Goal: Information Seeking & Learning: Learn about a topic

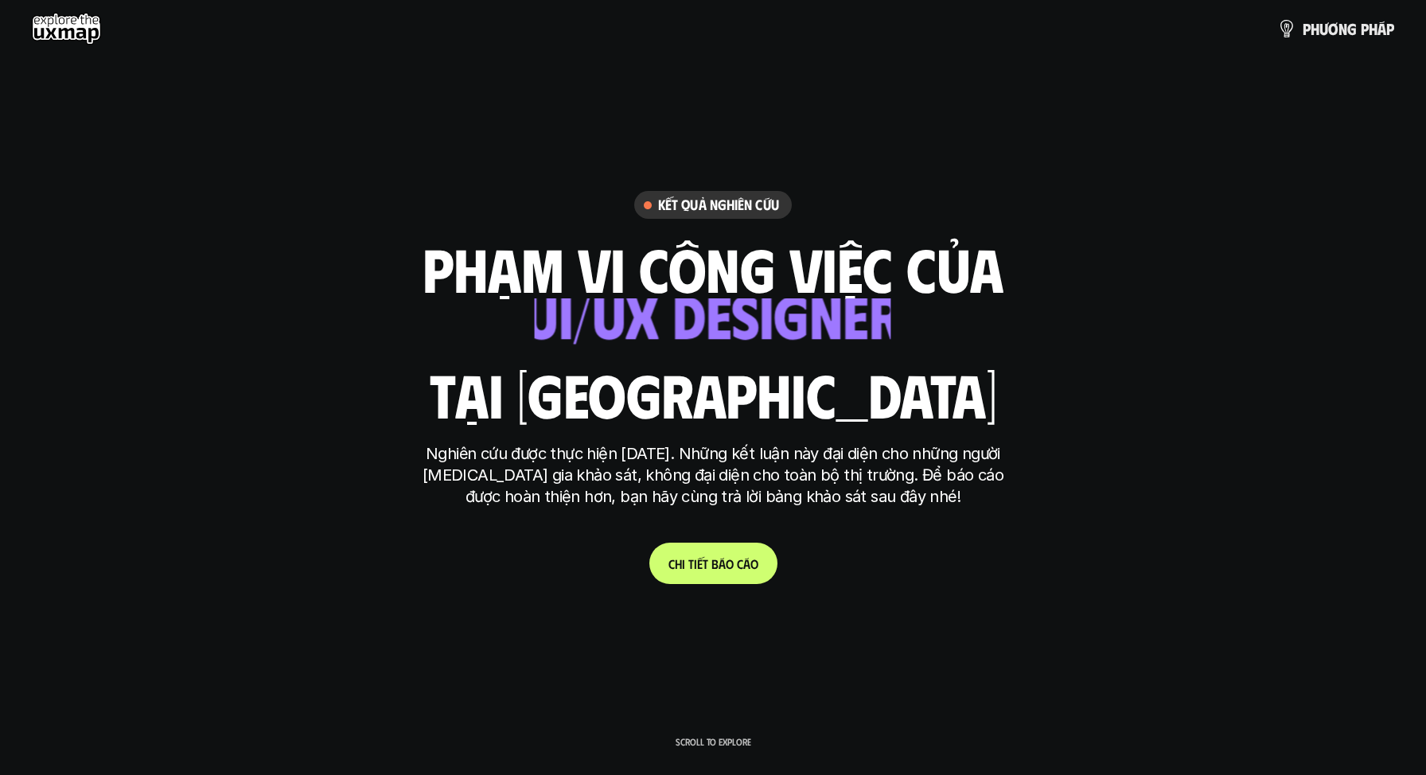
click at [697, 580] on link "C h i t i ế t b á o c á o" at bounding box center [713, 563] width 128 height 41
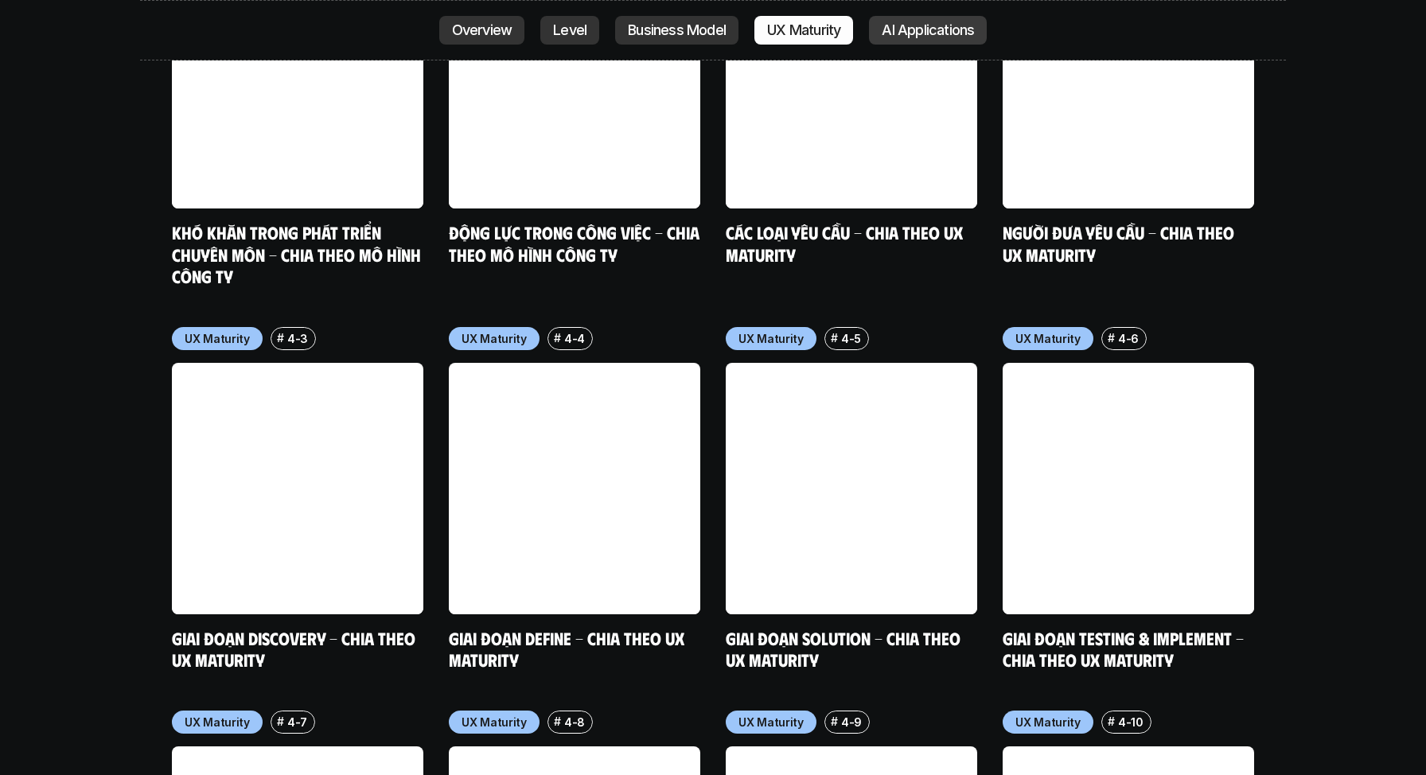
scroll to position [7136, 0]
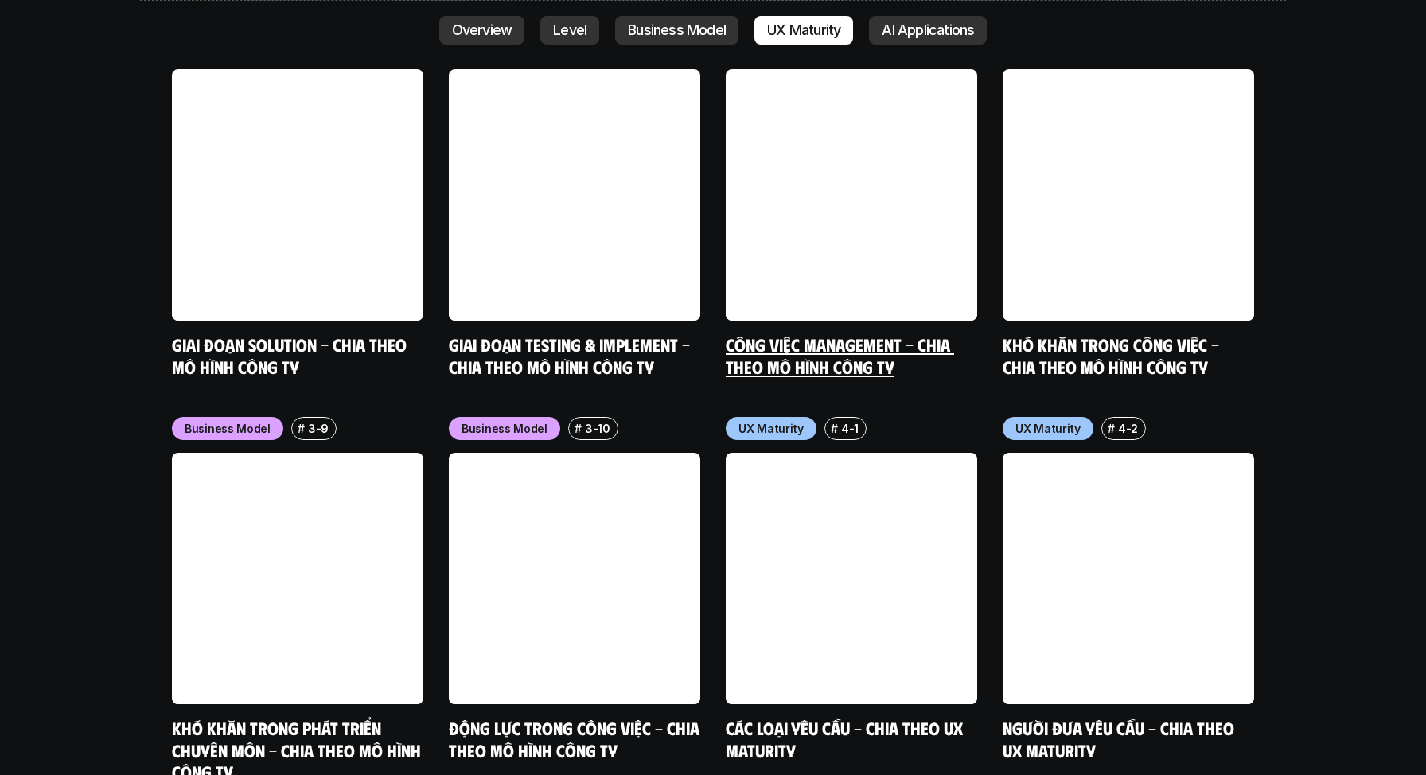
click at [940, 69] on link at bounding box center [851, 194] width 251 height 251
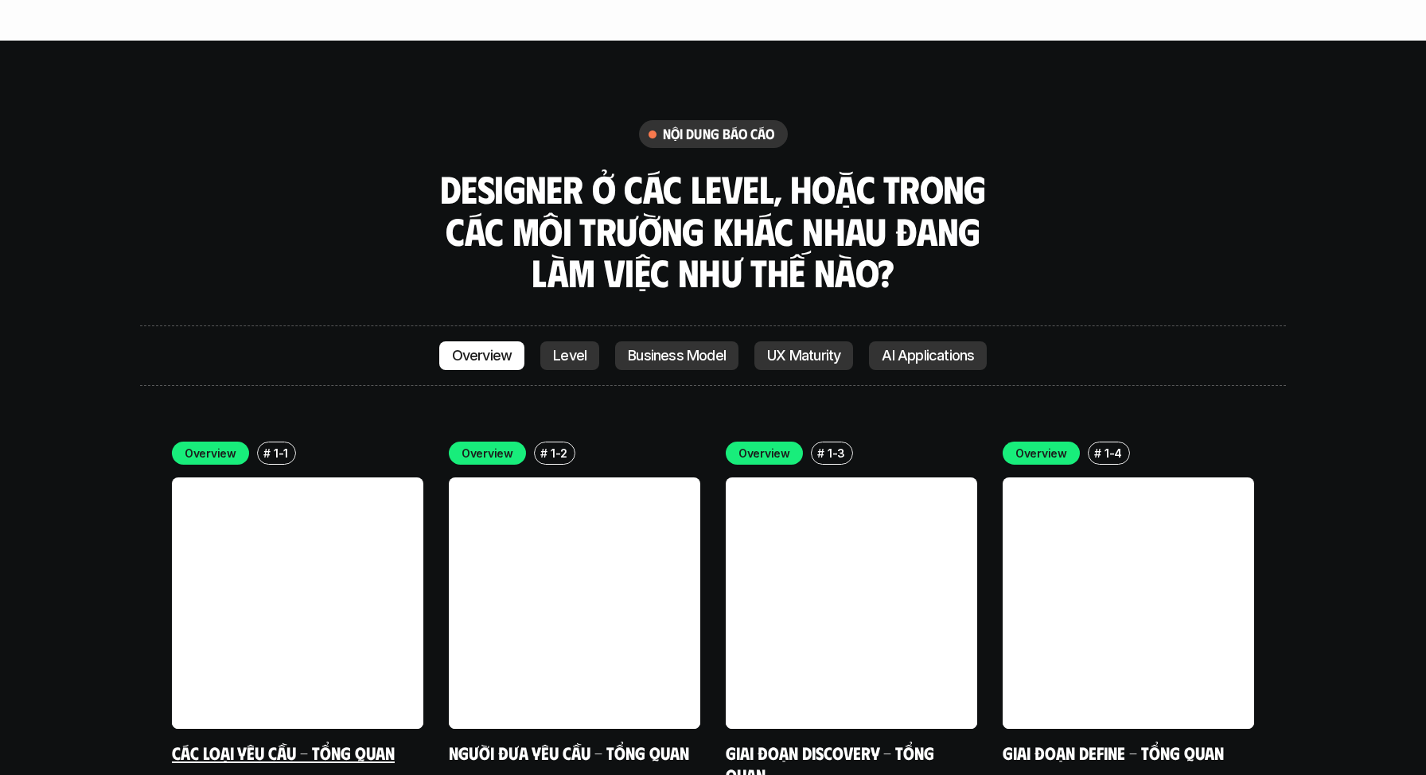
scroll to position [4433, 0]
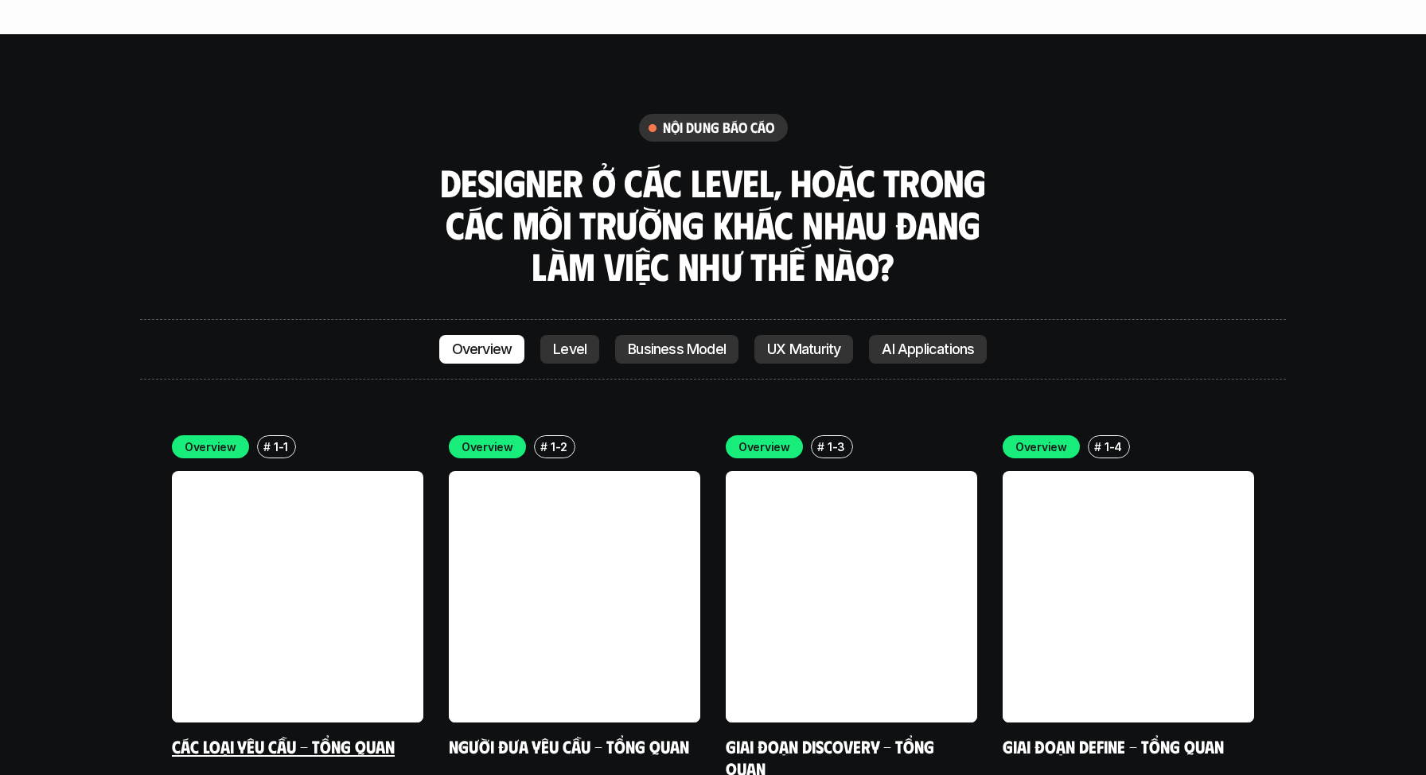
click at [325, 531] on link at bounding box center [297, 596] width 251 height 251
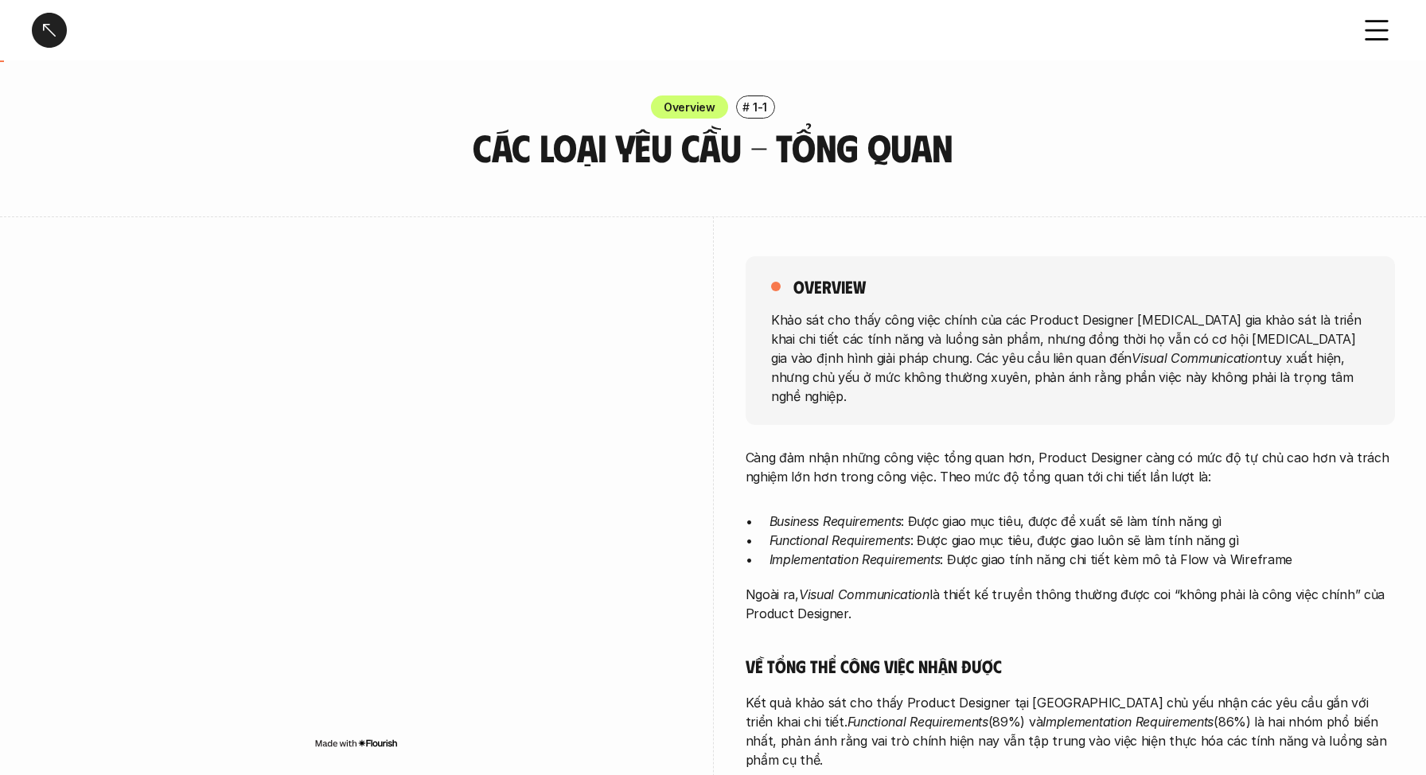
click at [60, 28] on div at bounding box center [49, 30] width 35 height 35
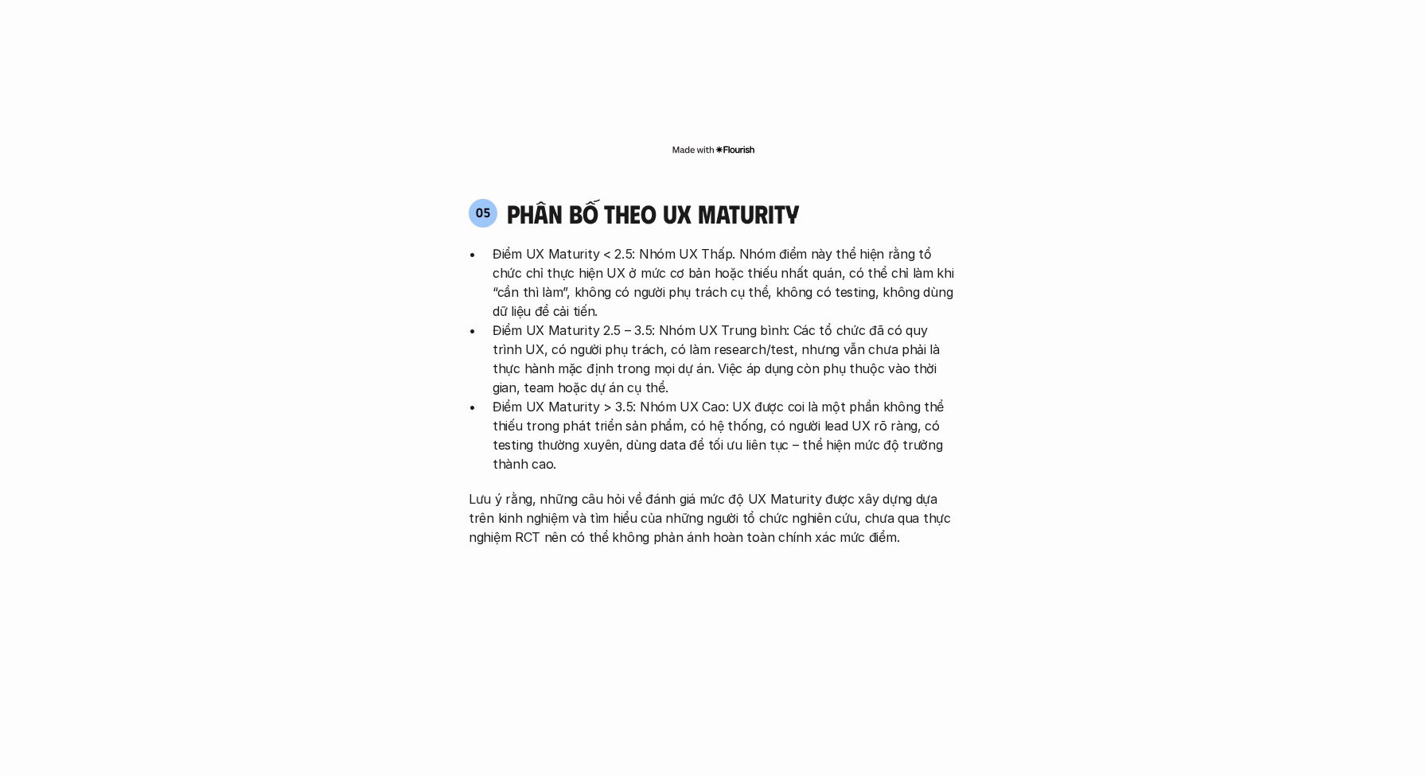
scroll to position [3241, 0]
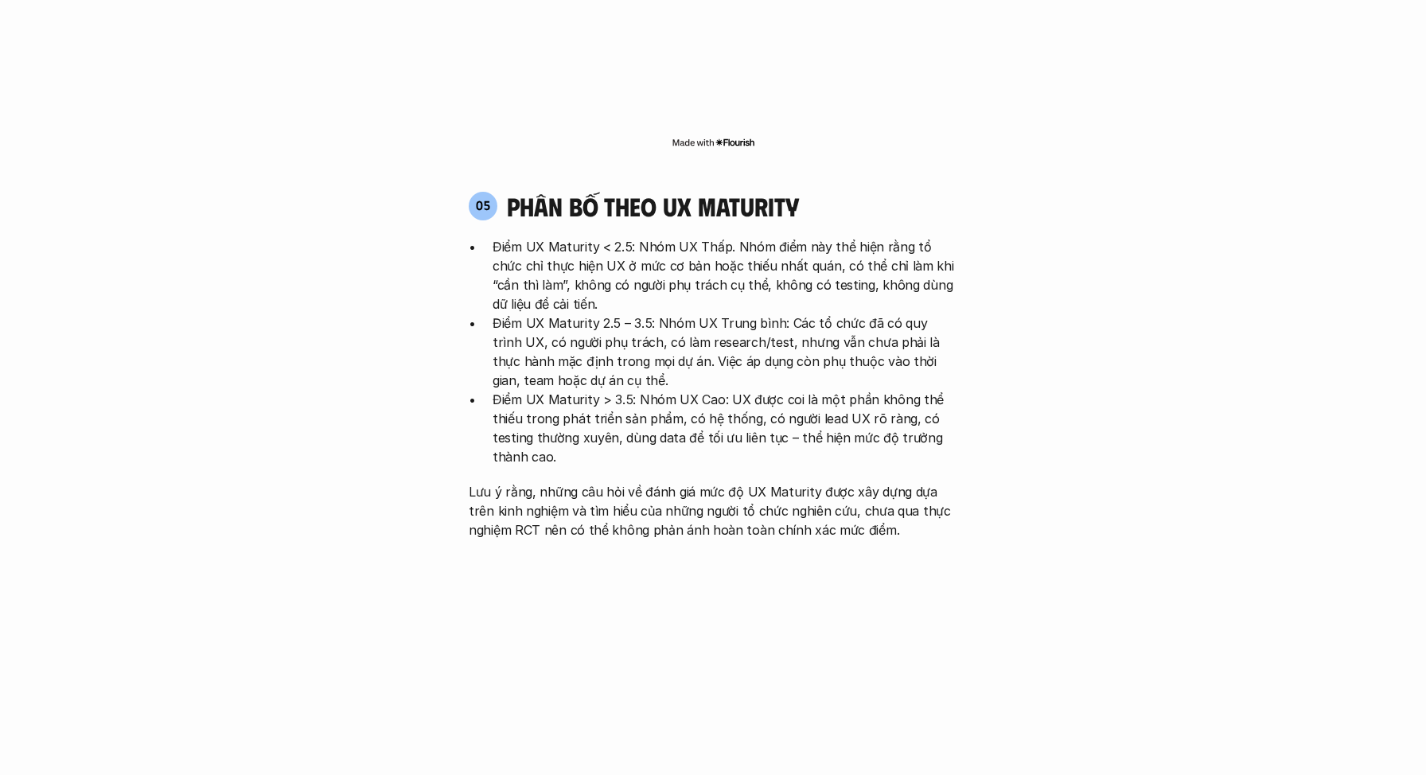
click at [591, 237] on p "Điểm UX Maturity < 2.5: Nhóm UX Thấp. Nhóm điểm này thể hiện rằng tổ chức chỉ t…" at bounding box center [724, 275] width 465 height 76
drag, startPoint x: 594, startPoint y: 150, endPoint x: 526, endPoint y: 154, distance: 67.8
click at [526, 237] on p "Điểm UX Maturity < 2.5: Nhóm UX Thấp. Nhóm điểm này thể hiện rằng tổ chức chỉ t…" at bounding box center [724, 275] width 465 height 76
click at [671, 390] on p "Điểm UX Maturity > 3.5: Nhóm UX Cao: UX được coi là một phần không thể thiếu tr…" at bounding box center [724, 428] width 465 height 76
drag, startPoint x: 597, startPoint y: 227, endPoint x: 523, endPoint y: 223, distance: 74.1
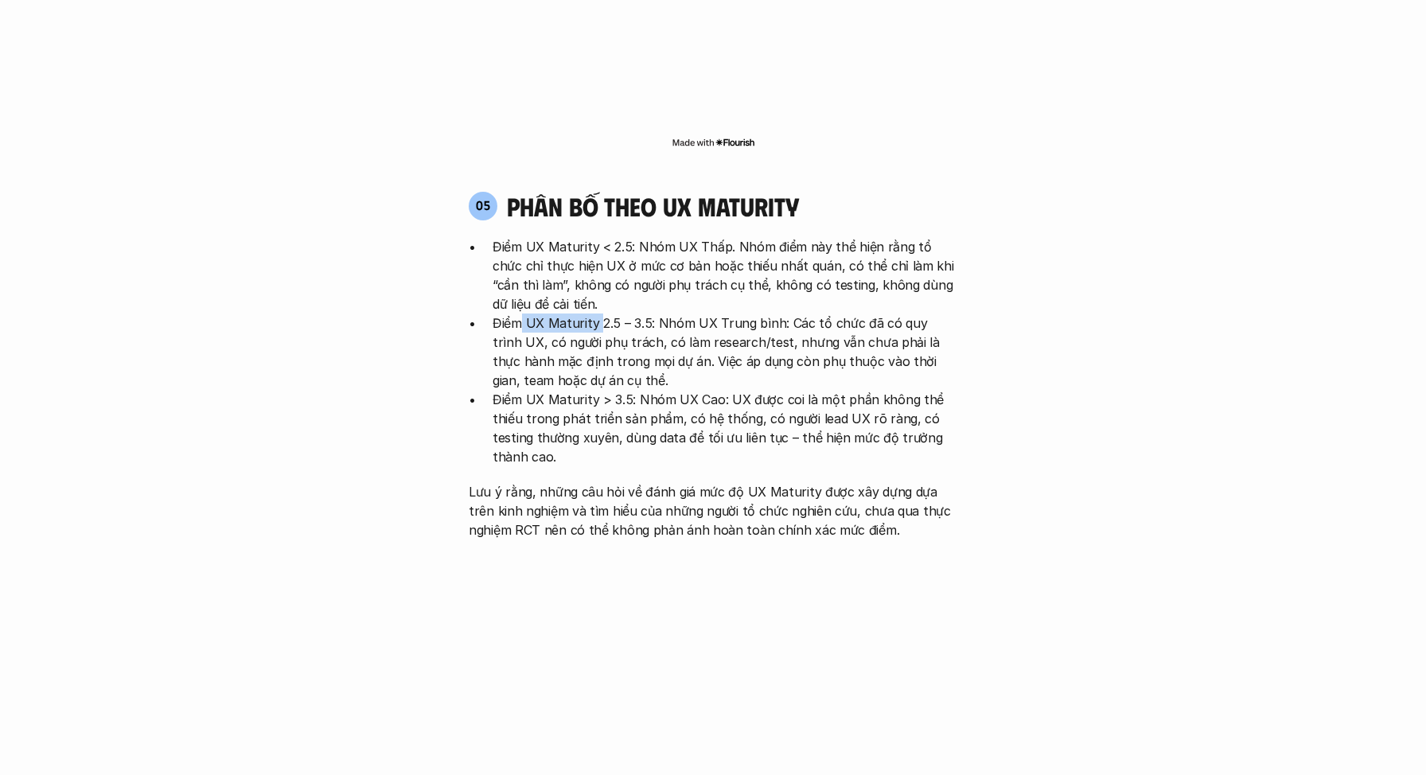
click at [523, 313] on p "Điểm UX Maturity 2.5 – 3.5: Nhóm UX Trung bình: Các tổ chức đã có quy trình UX,…" at bounding box center [724, 351] width 465 height 76
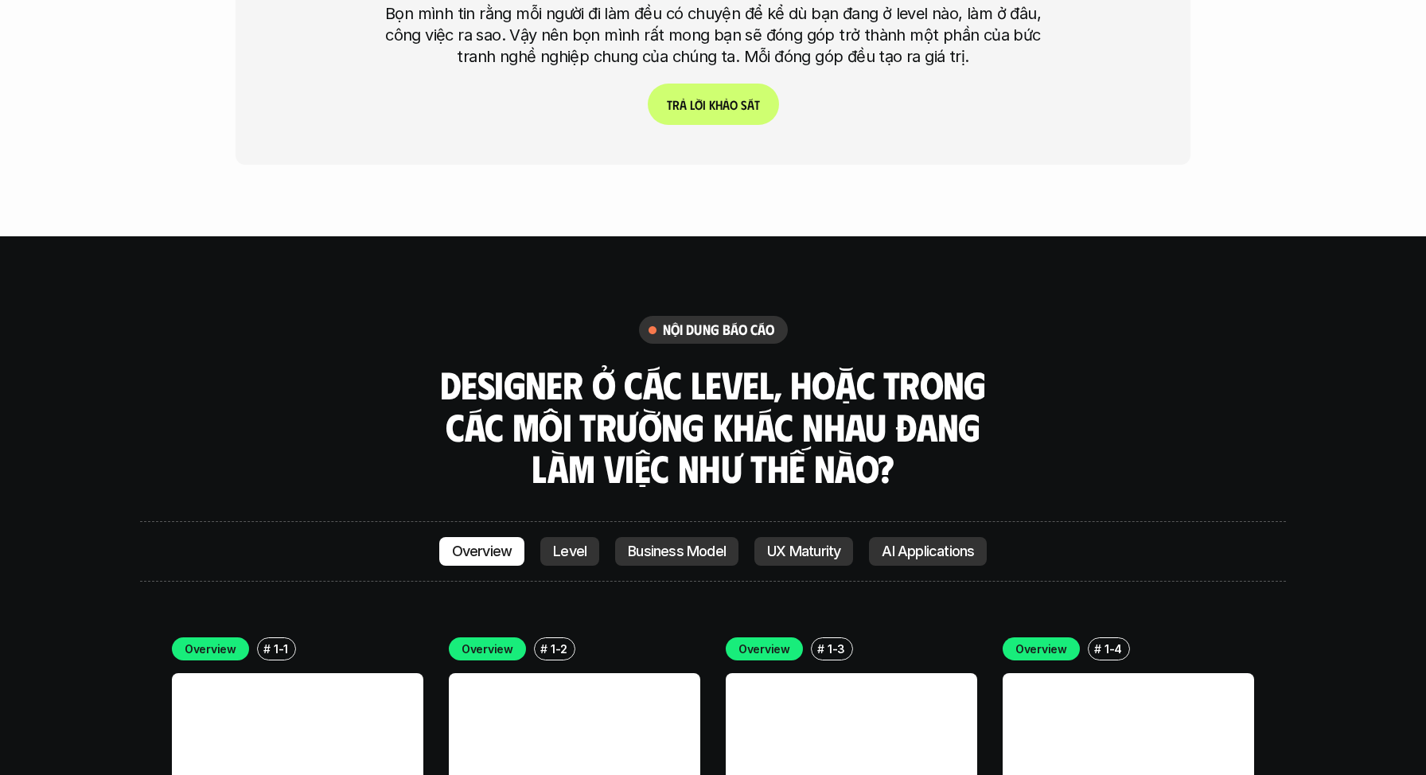
scroll to position [4300, 0]
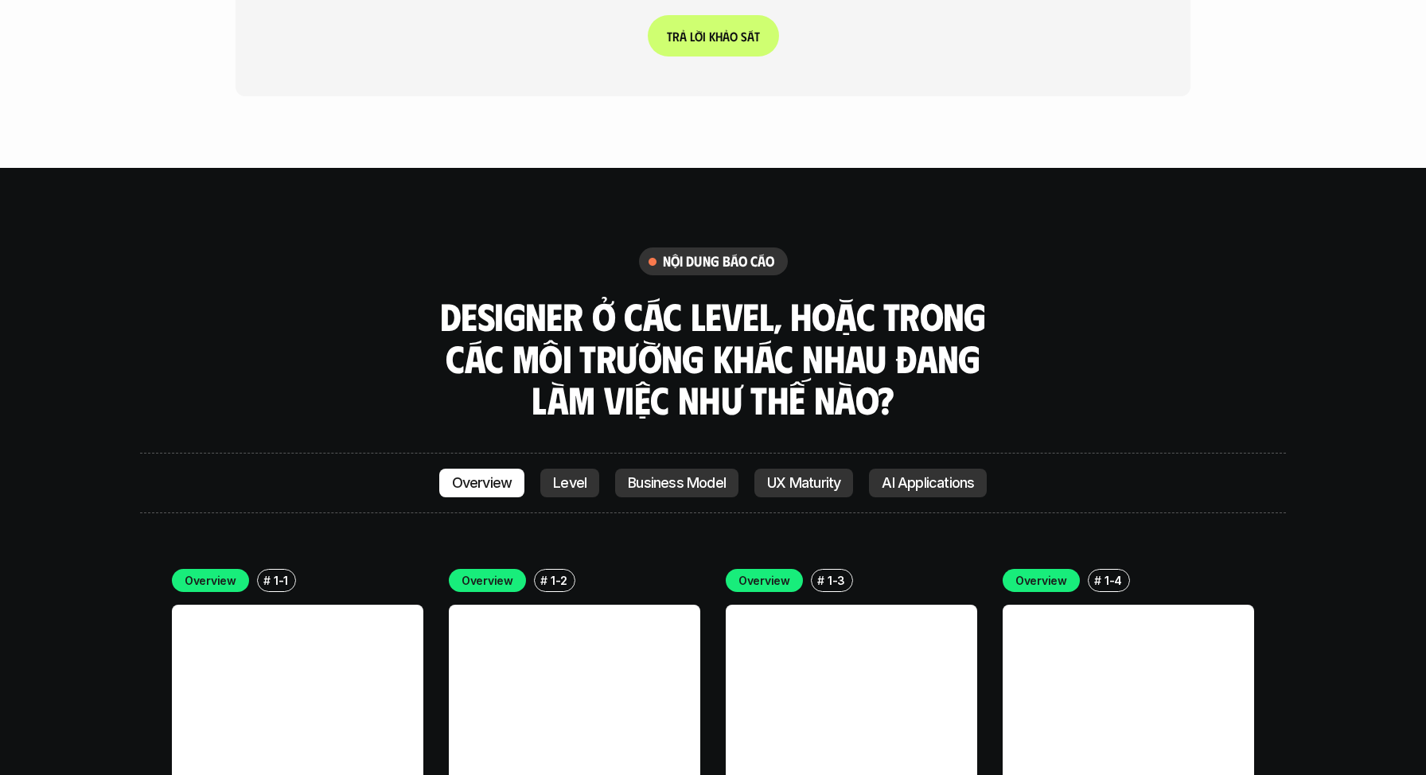
click at [511, 469] on link "Overview" at bounding box center [482, 483] width 86 height 29
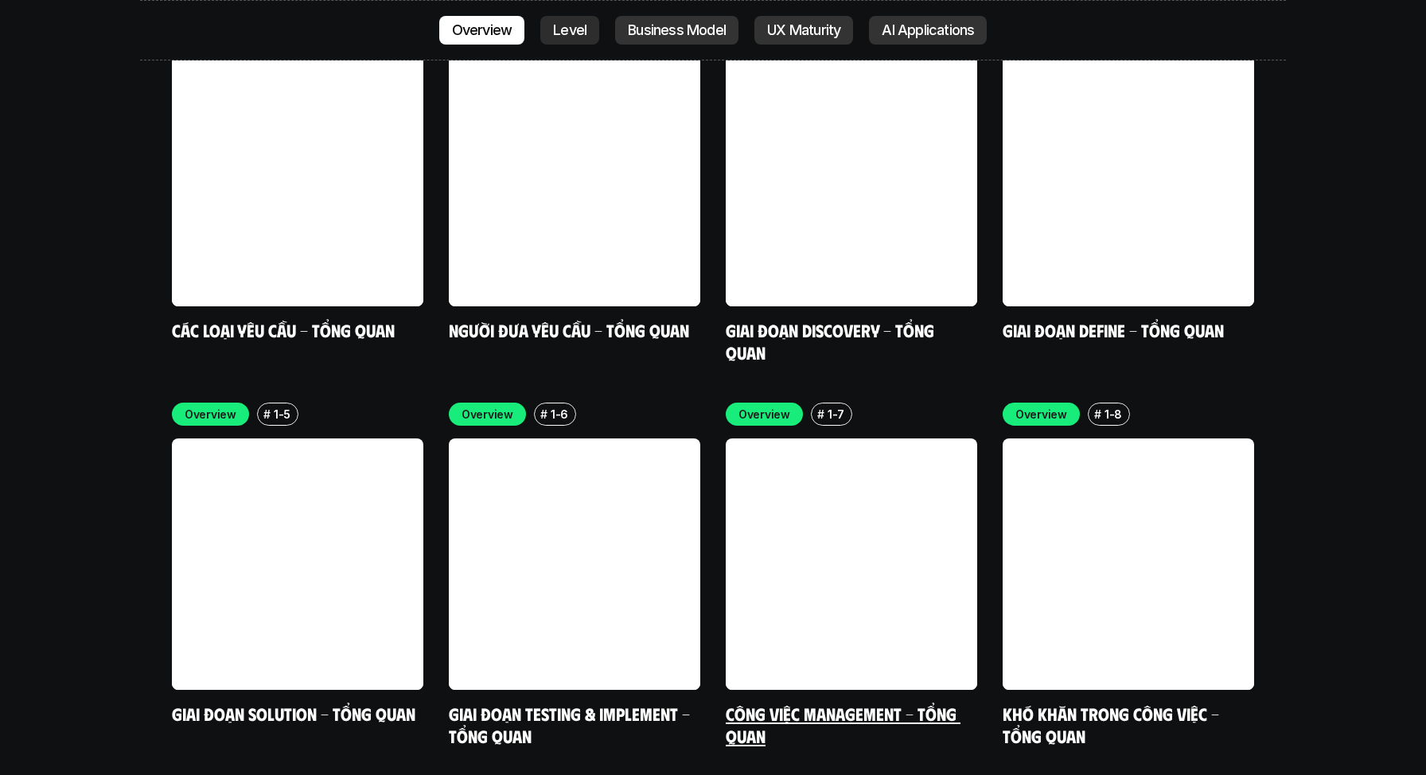
scroll to position [4826, 0]
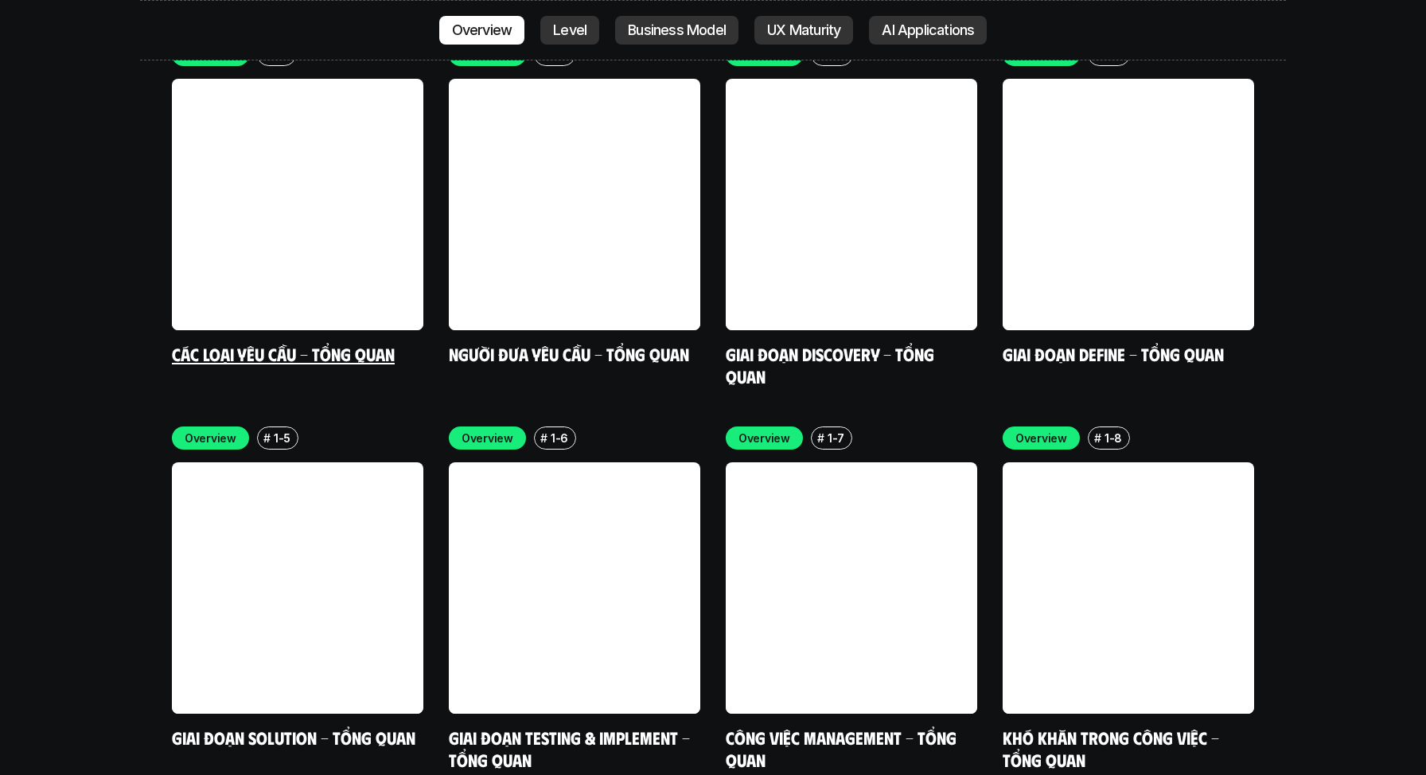
click at [278, 196] on link at bounding box center [297, 204] width 251 height 251
